Goal: Navigation & Orientation: Go to known website

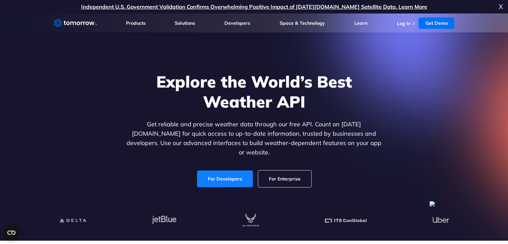
click at [235, 171] on link "For Developers" at bounding box center [225, 178] width 56 height 17
click at [403, 23] on link "Log In" at bounding box center [403, 23] width 14 height 6
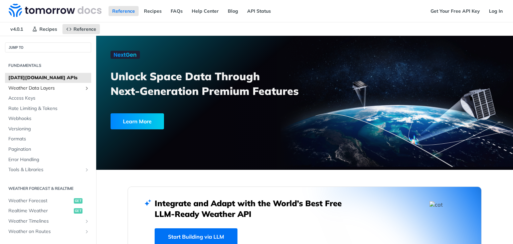
click at [52, 87] on span "Weather Data Layers" at bounding box center [45, 88] width 74 height 7
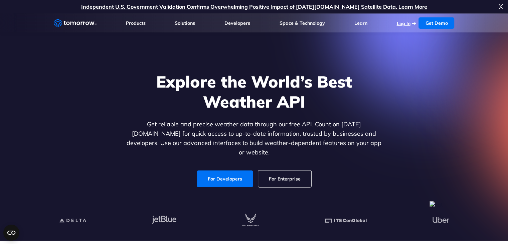
click at [396, 23] on link "Log In" at bounding box center [403, 23] width 14 height 6
